Goal: Task Accomplishment & Management: Manage account settings

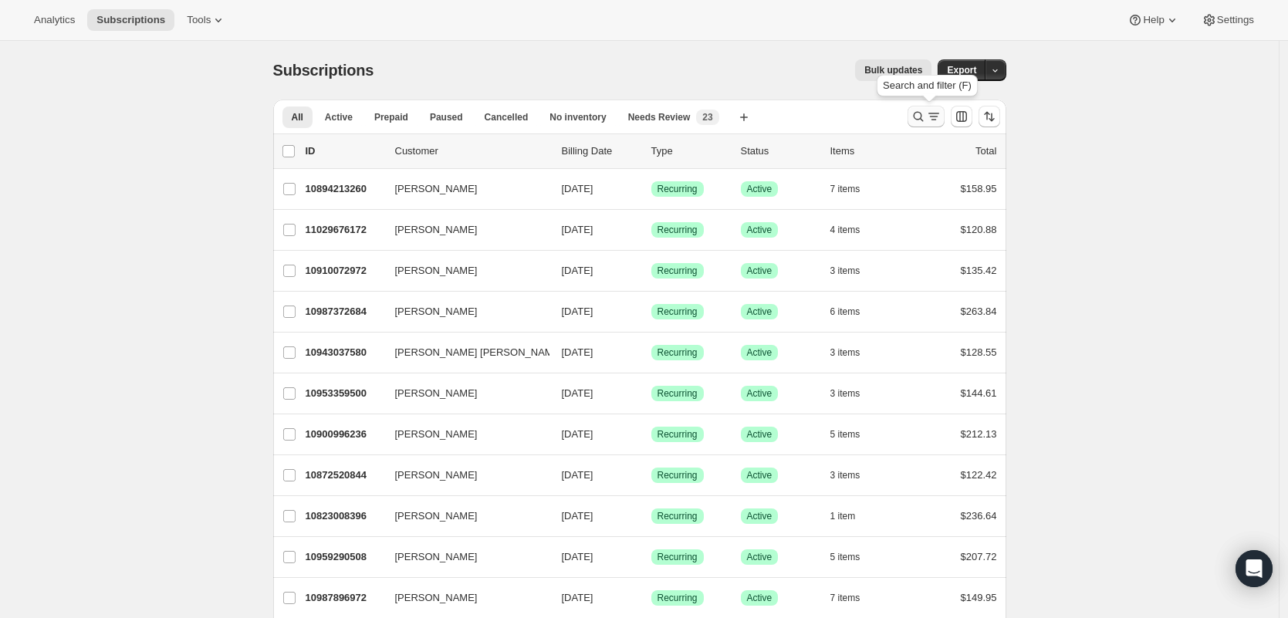
click at [941, 120] on icon "Search and filter results" at bounding box center [933, 116] width 15 height 15
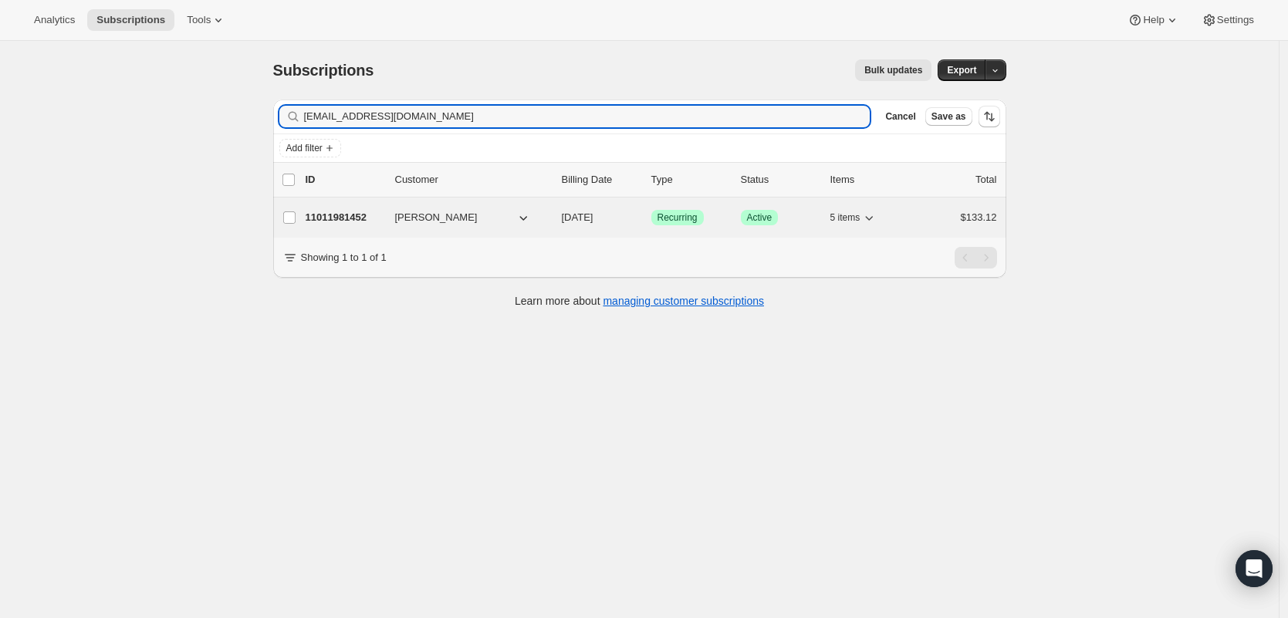
type input "[EMAIL_ADDRESS][DOMAIN_NAME]"
click at [336, 220] on p "11011981452" at bounding box center [344, 217] width 77 height 15
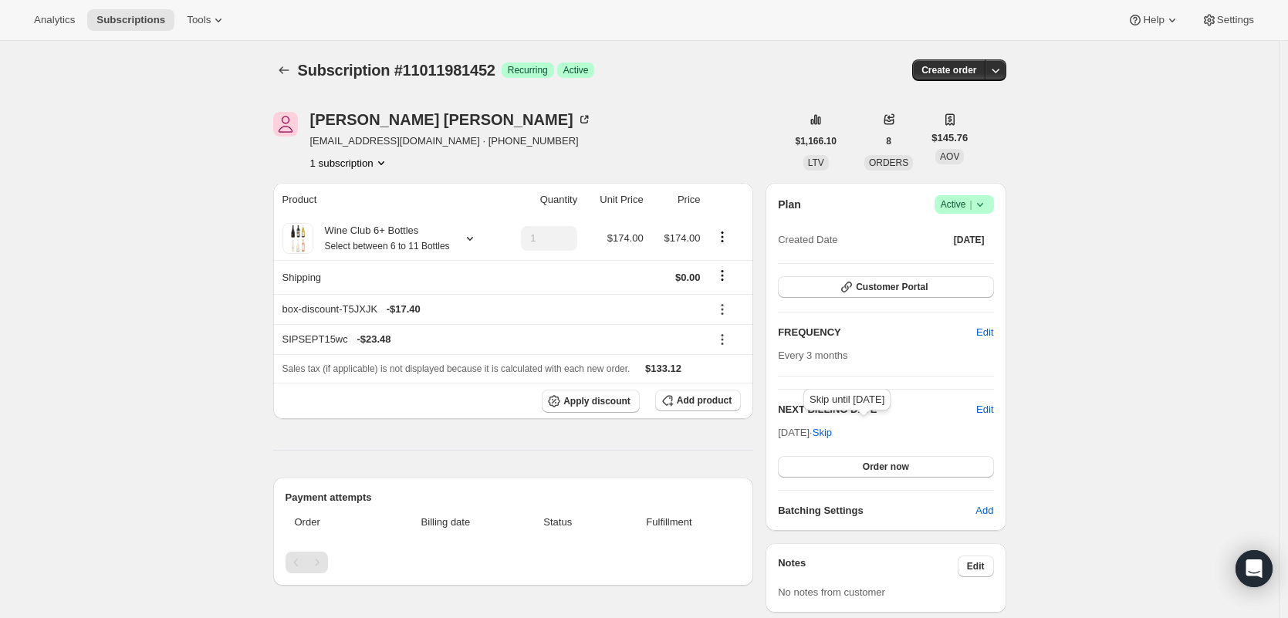
drag, startPoint x: 876, startPoint y: 441, endPoint x: 869, endPoint y: 437, distance: 7.9
click at [841, 441] on button "Skip" at bounding box center [822, 433] width 38 height 25
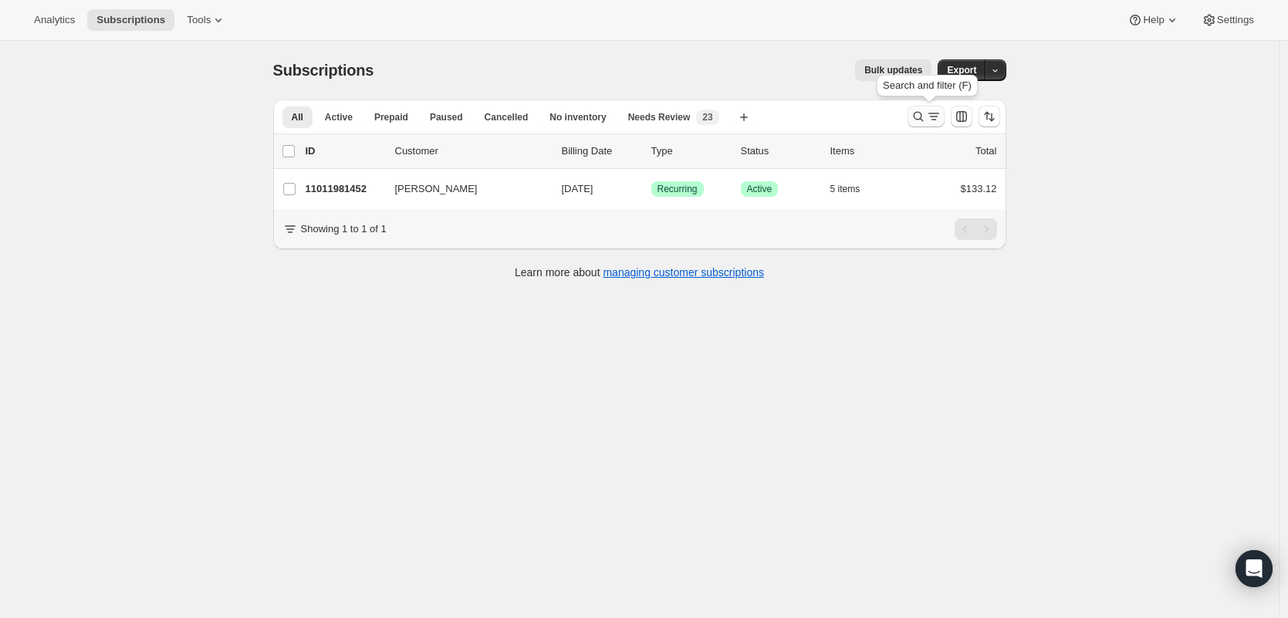
click at [934, 116] on icon "Search and filter results" at bounding box center [933, 116] width 15 height 15
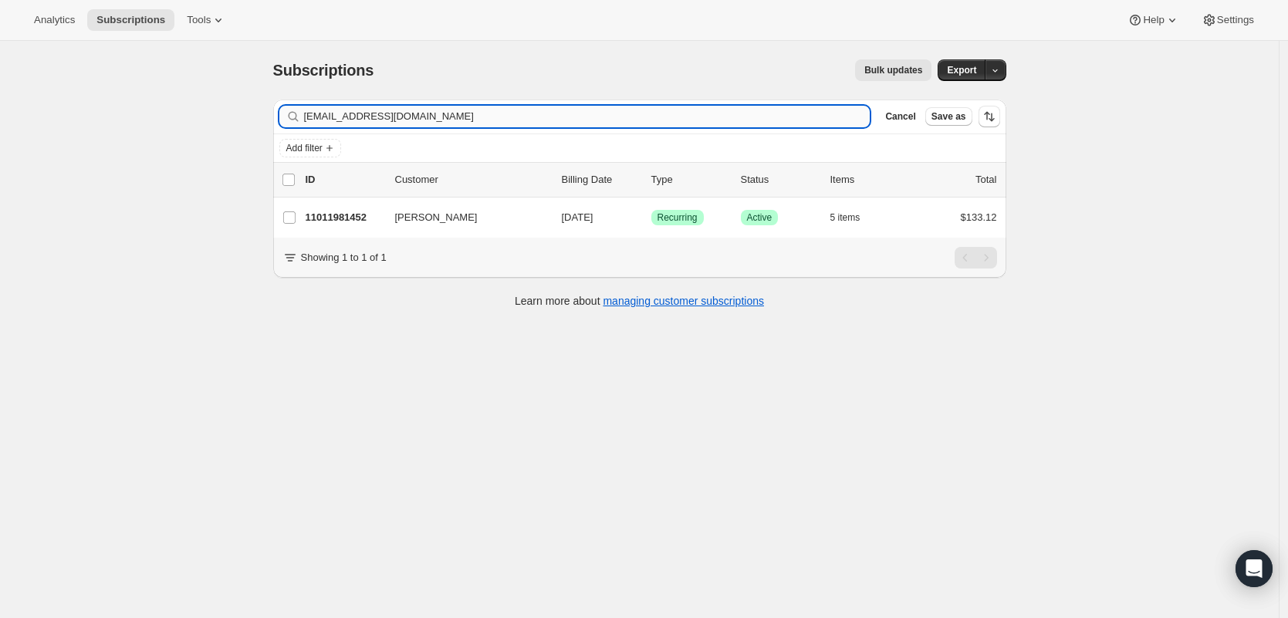
click at [533, 121] on input "[EMAIL_ADDRESS][DOMAIN_NAME]" at bounding box center [587, 117] width 566 height 22
click at [532, 123] on input "[EMAIL_ADDRESS][DOMAIN_NAME]" at bounding box center [587, 117] width 566 height 22
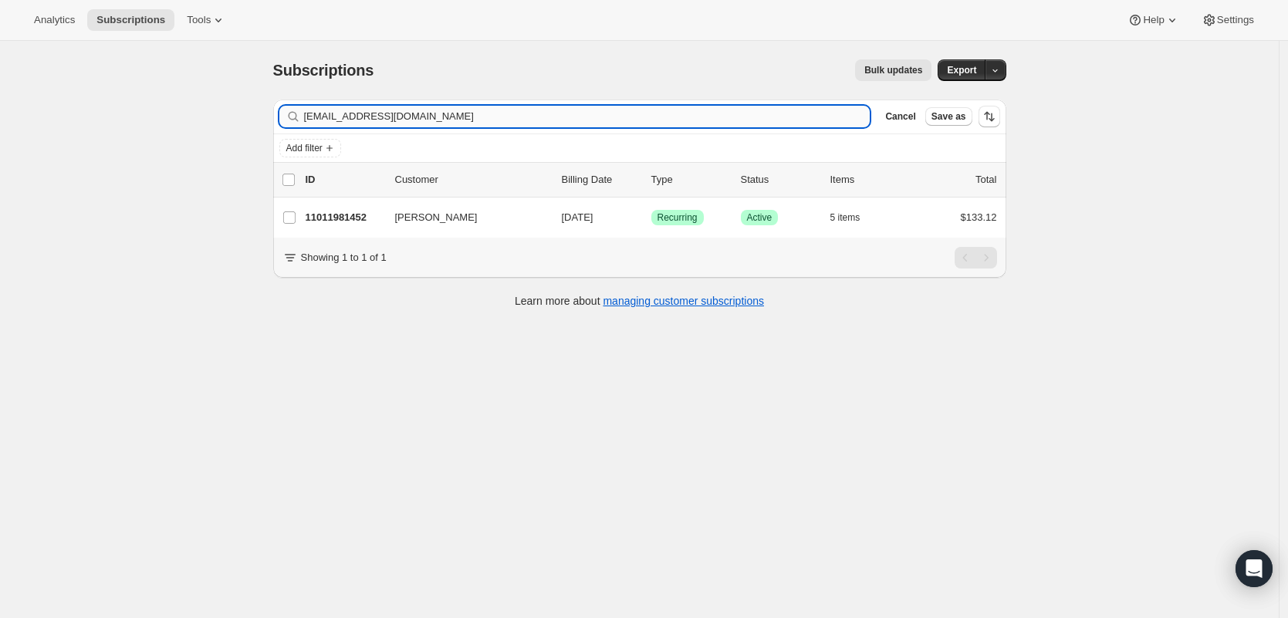
click at [532, 123] on input "[EMAIL_ADDRESS][DOMAIN_NAME]" at bounding box center [587, 117] width 566 height 22
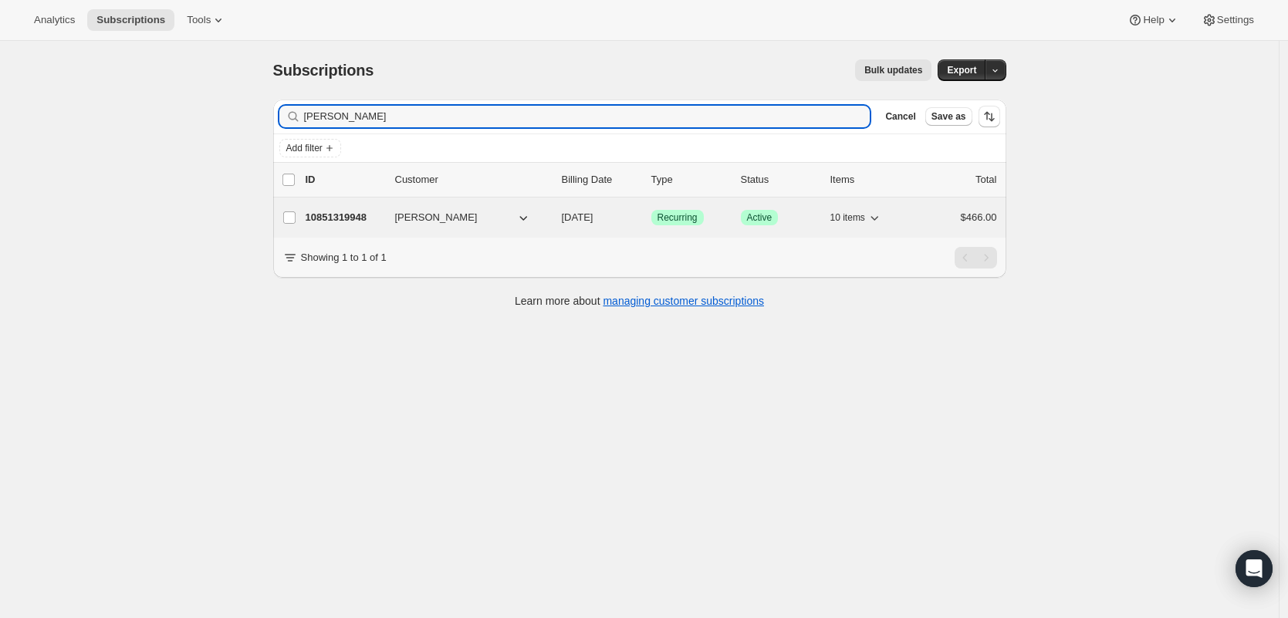
type input "[PERSON_NAME]"
click at [366, 216] on p "10851319948" at bounding box center [344, 217] width 77 height 15
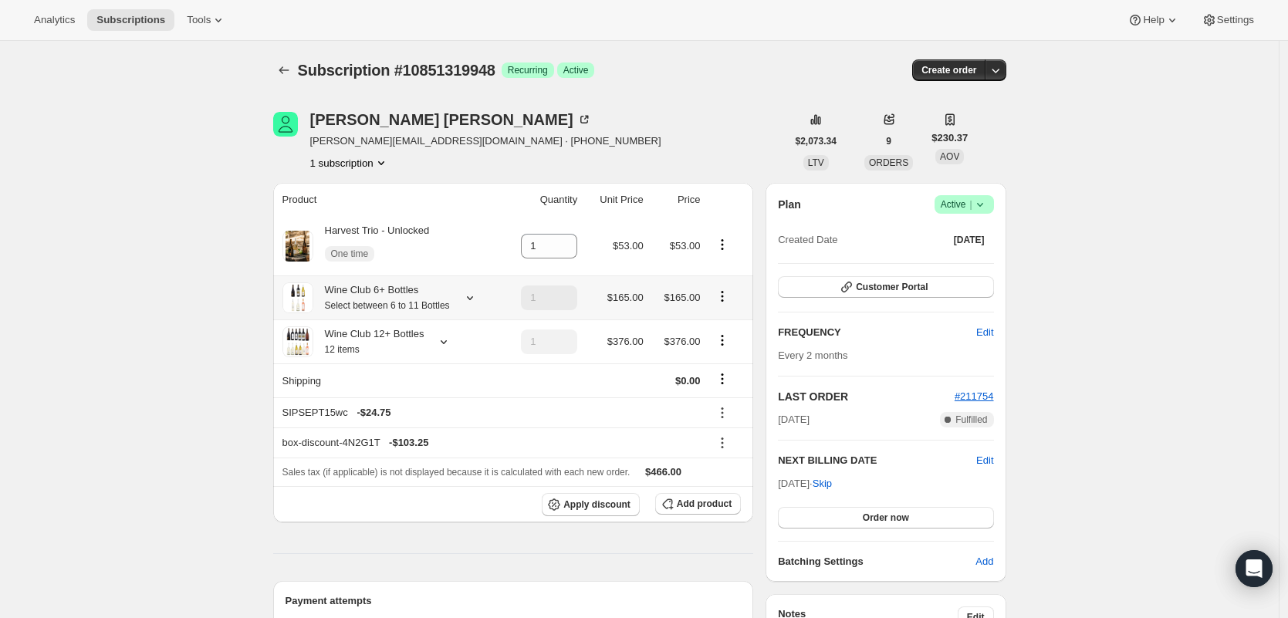
click at [723, 302] on icon "Product actions" at bounding box center [722, 300] width 2 height 2
click at [734, 365] on span "Remove" at bounding box center [726, 362] width 37 height 12
type input "0"
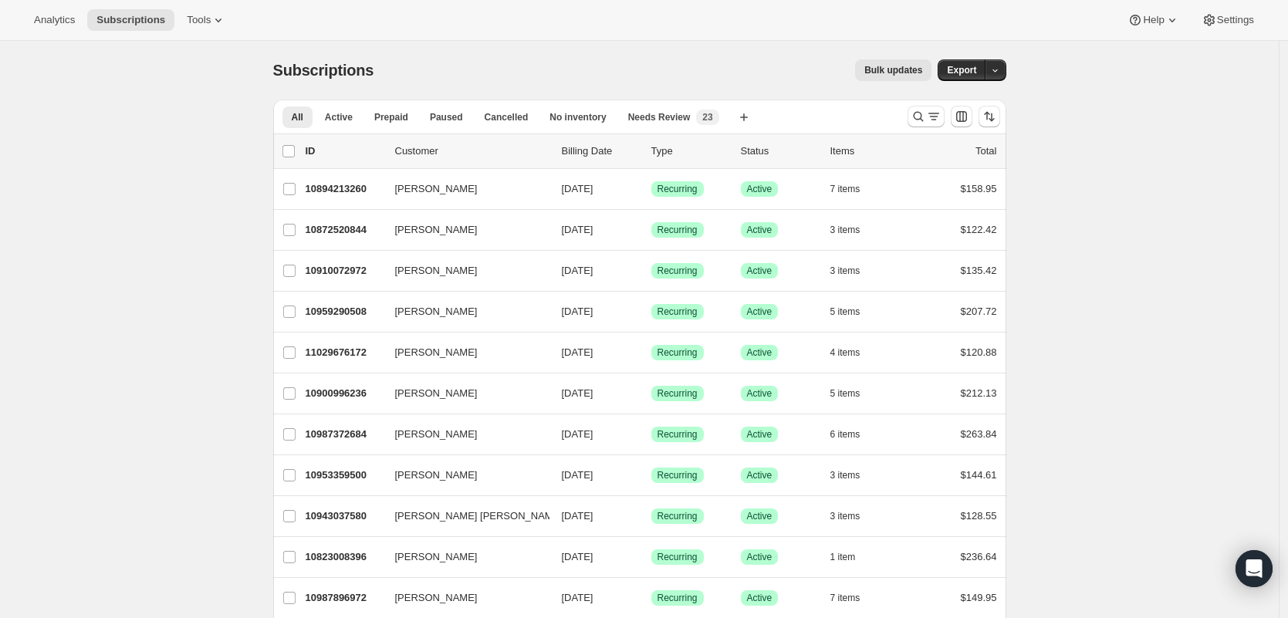
click at [939, 118] on icon "Search and filter results" at bounding box center [933, 116] width 15 height 15
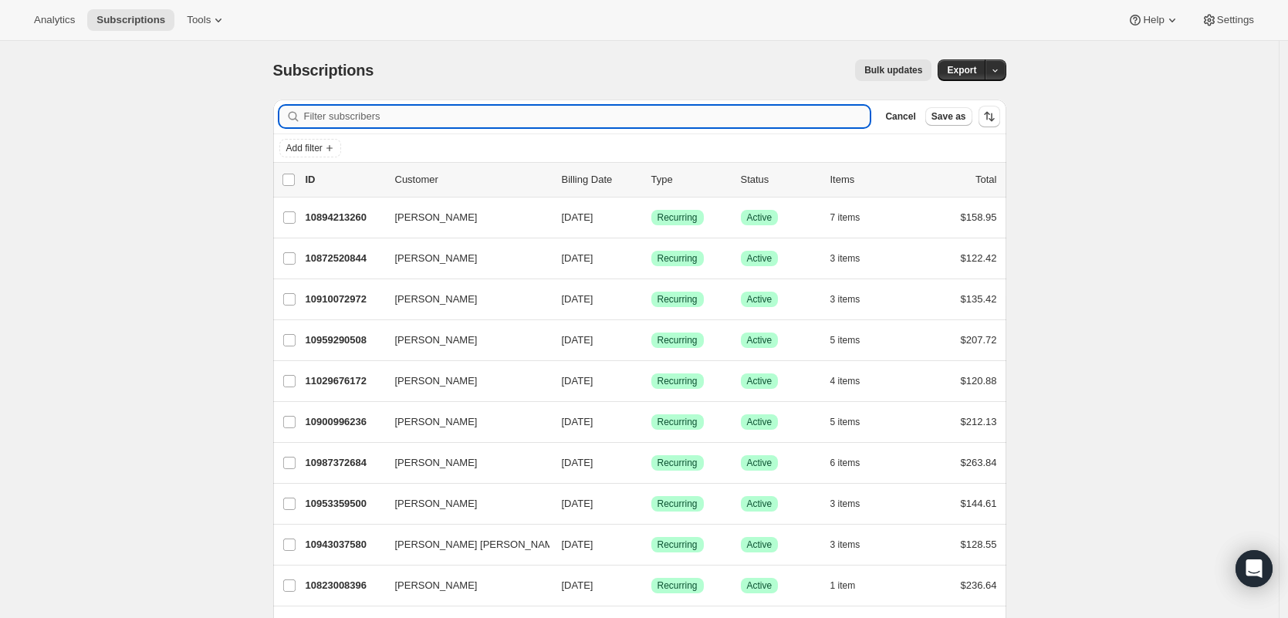
paste input "sesharei@yahoo.com"
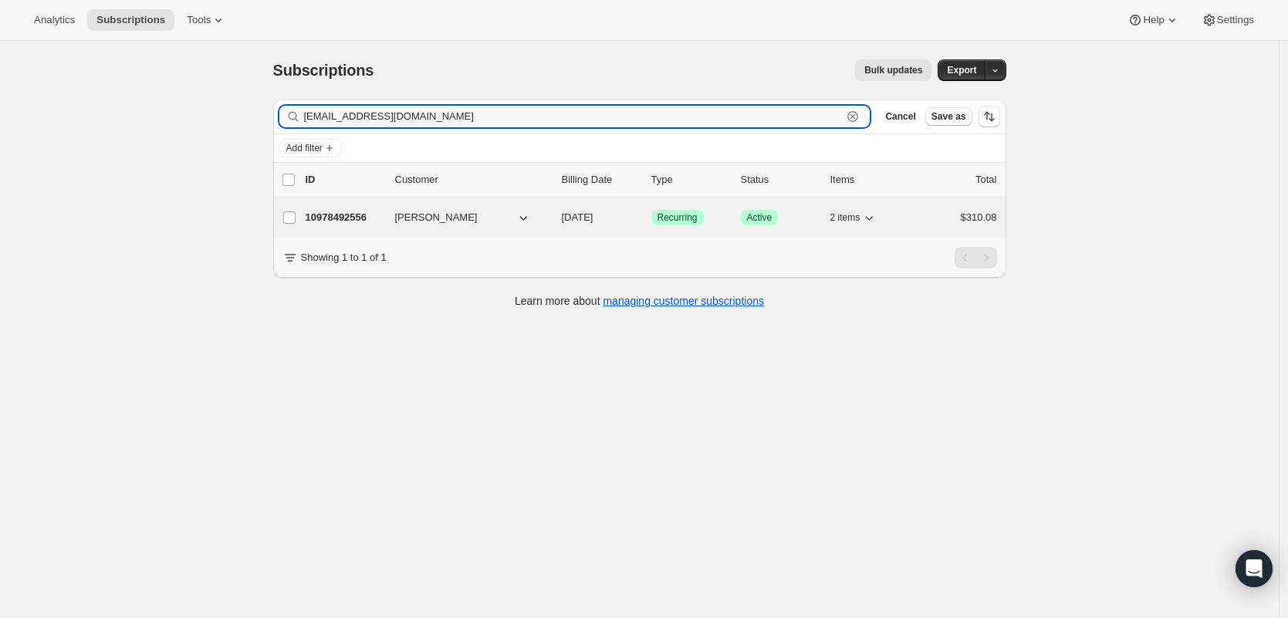
type input "sesharei@yahoo.com"
click at [344, 218] on p "10978492556" at bounding box center [344, 217] width 77 height 15
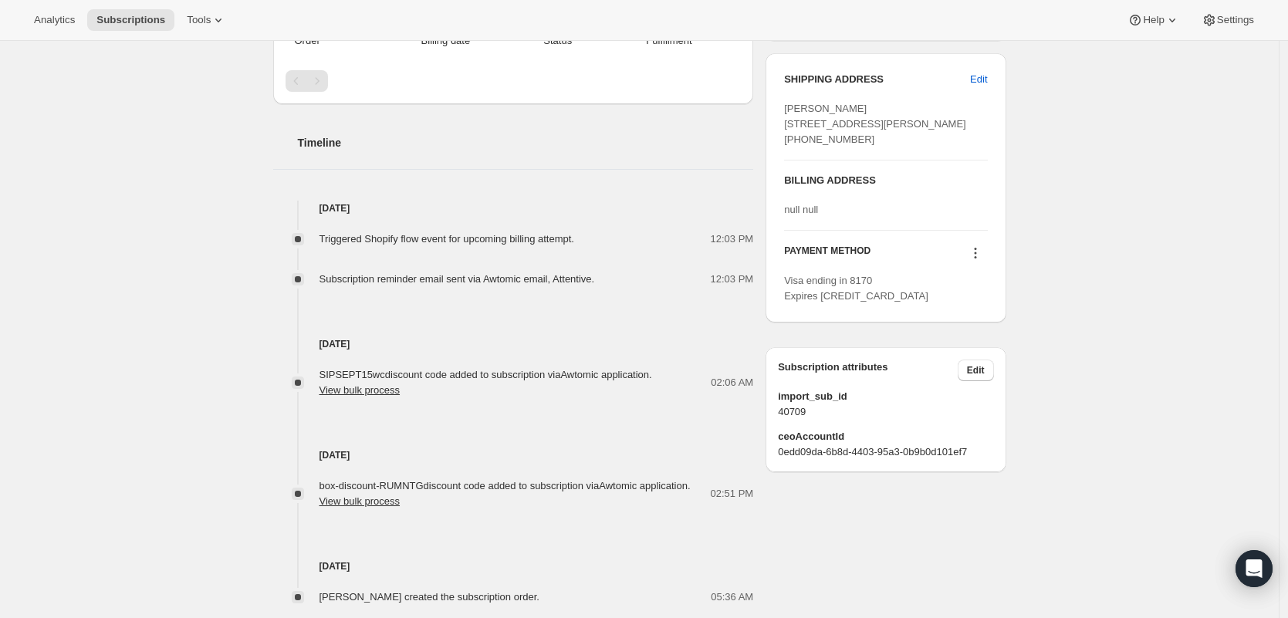
scroll to position [580, 0]
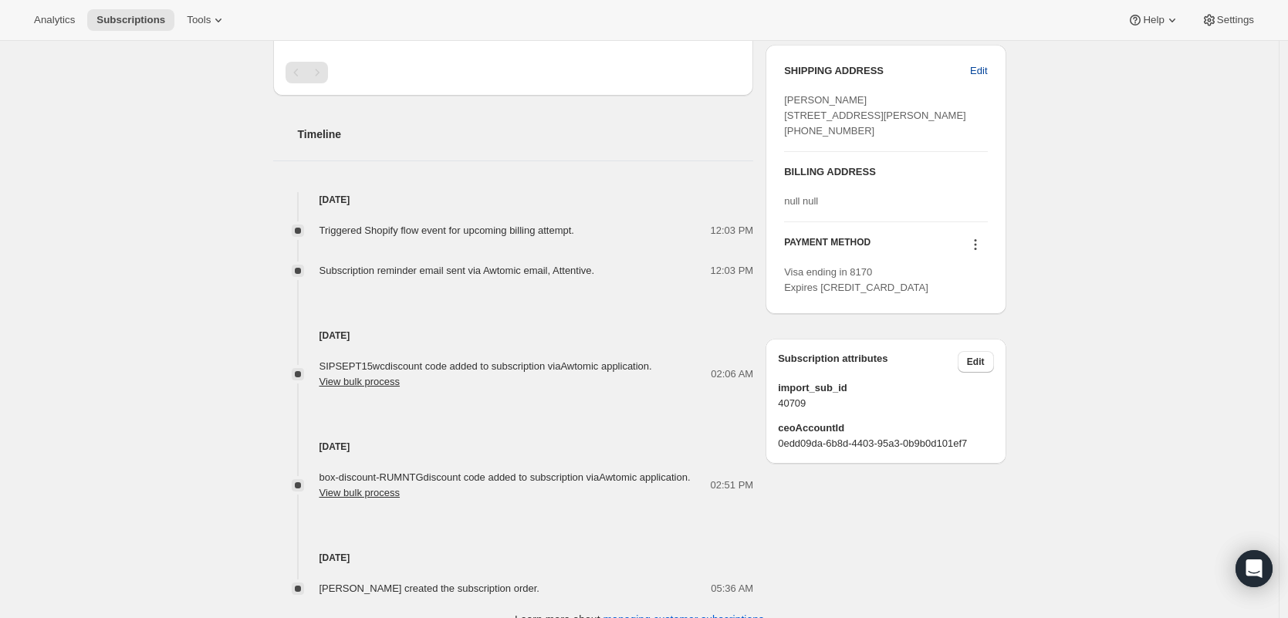
click at [977, 74] on span "Edit" at bounding box center [978, 70] width 17 height 15
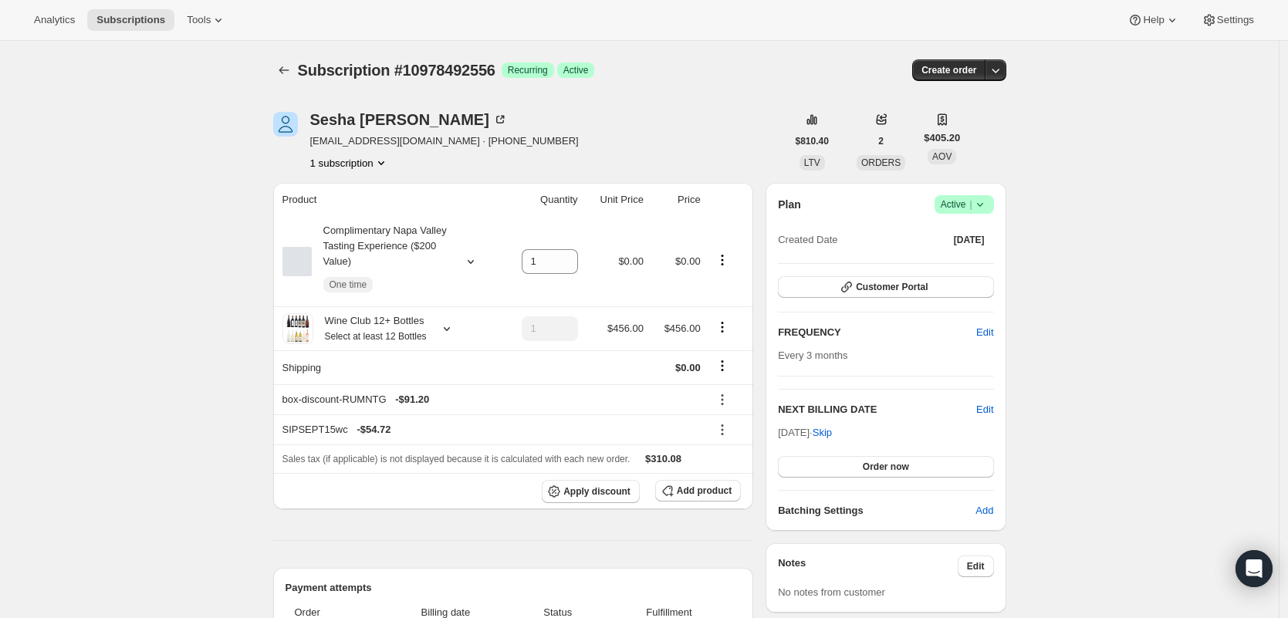
select select "United States"
select select "FL"
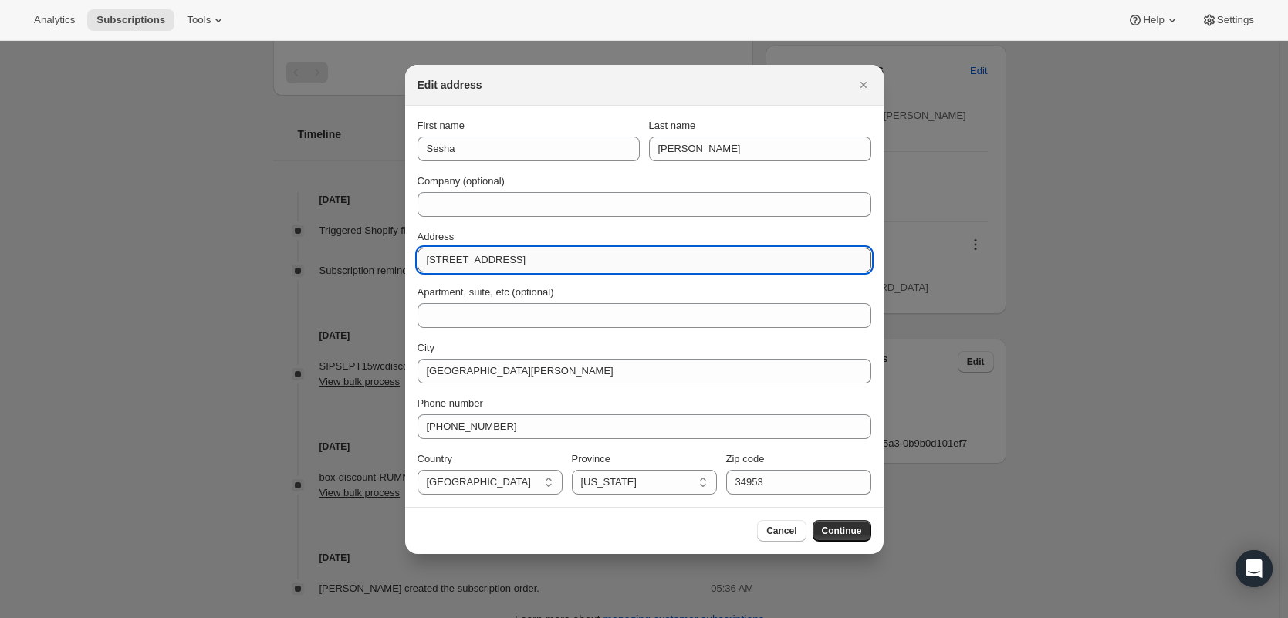
click at [600, 263] on input "1034 Southwest Cairo Avenue" at bounding box center [644, 260] width 454 height 25
